Goal: Transaction & Acquisition: Purchase product/service

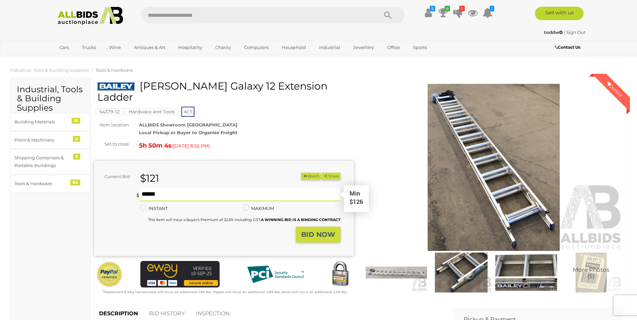
click at [178, 188] on input "text" at bounding box center [240, 194] width 200 height 13
type input "***"
click at [322, 173] on button "Share" at bounding box center [331, 176] width 18 height 7
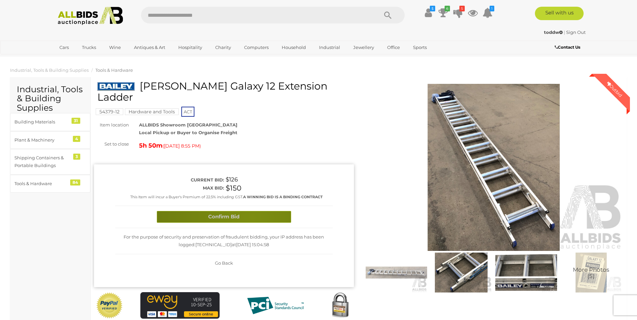
click at [252, 211] on button "Confirm Bid" at bounding box center [224, 217] width 134 height 12
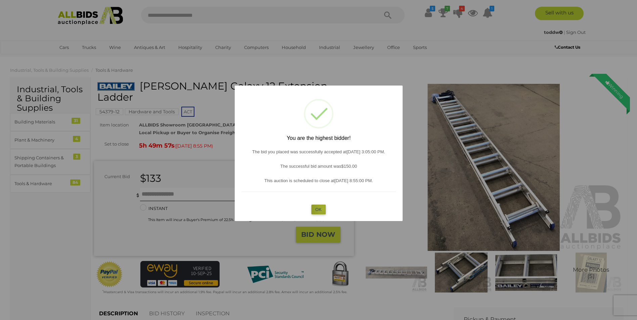
click at [323, 209] on button "OK" at bounding box center [318, 210] width 14 height 10
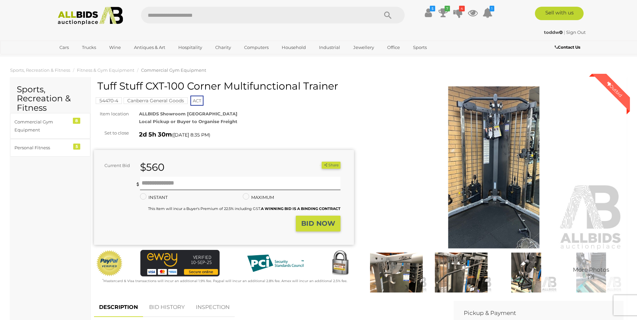
click at [199, 195] on div "INSTANT Instant Bid only for this item" at bounding box center [186, 198] width 103 height 8
click at [197, 188] on input "text" at bounding box center [240, 183] width 200 height 13
type input "***"
click at [322, 162] on button "Share" at bounding box center [331, 165] width 18 height 7
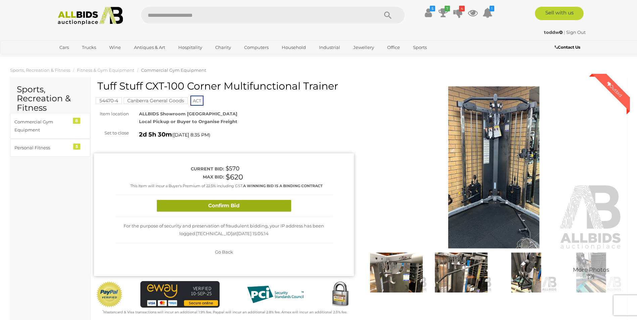
click at [201, 204] on button "Confirm Bid" at bounding box center [224, 206] width 134 height 12
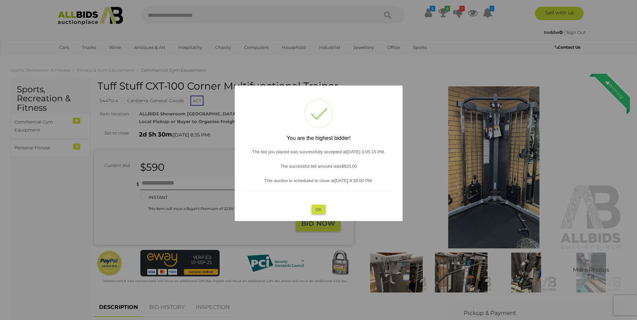
click at [314, 211] on button "OK" at bounding box center [318, 210] width 14 height 10
